Goal: Navigation & Orientation: Find specific page/section

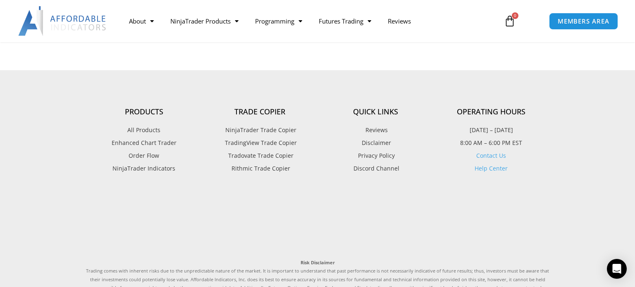
scroll to position [2050, 0]
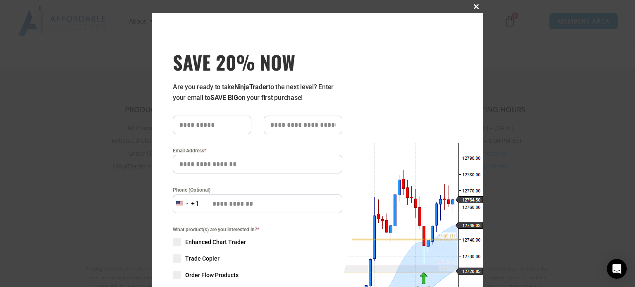
click at [477, 7] on span "SAVE 20% NOW popup" at bounding box center [476, 6] width 13 height 5
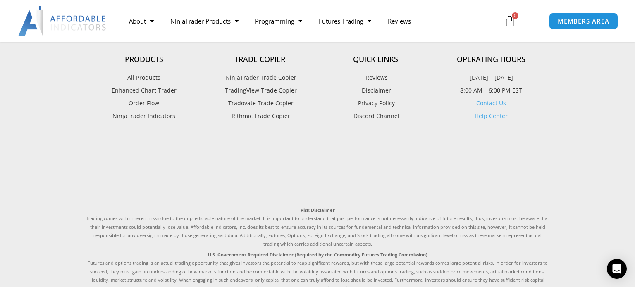
scroll to position [2095, 0]
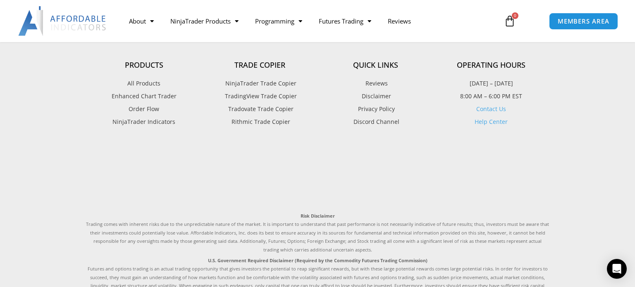
click at [132, 78] on span "All Products" at bounding box center [143, 83] width 33 height 11
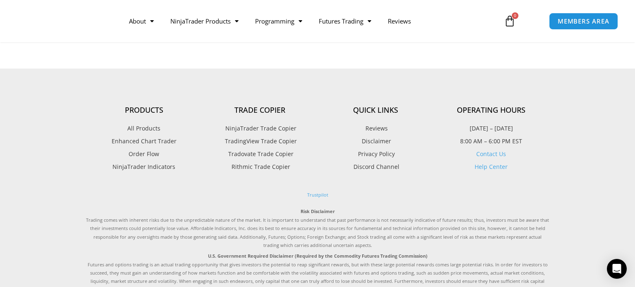
scroll to position [2048, 0]
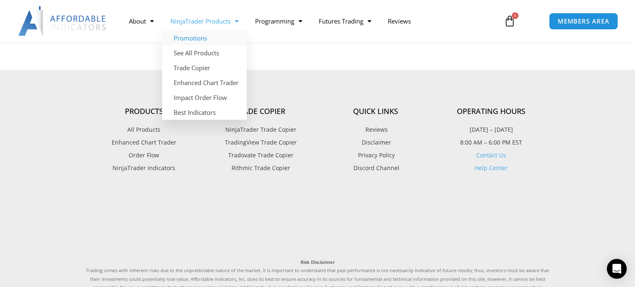
click at [193, 37] on link "Promotions" at bounding box center [204, 38] width 85 height 15
